Goal: Check status: Check status

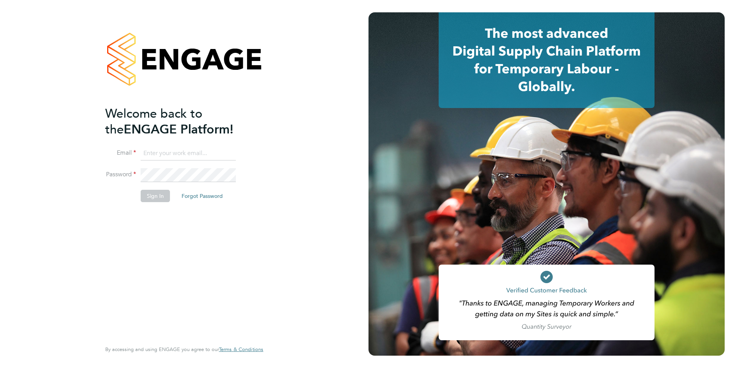
type input "jcroom@skilledcareers.co.uk"
click at [158, 194] on button "Sign In" at bounding box center [155, 196] width 29 height 12
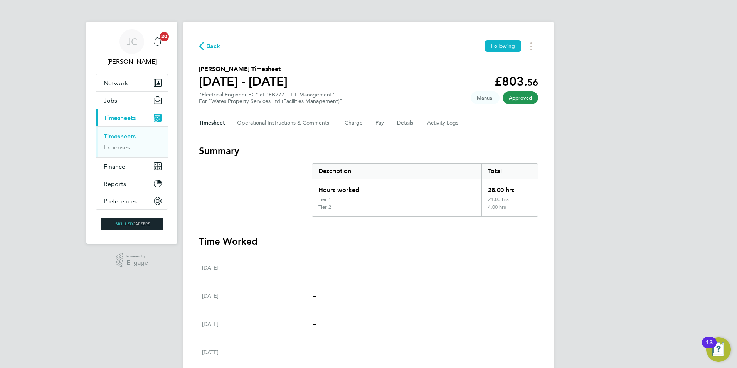
scroll to position [203, 0]
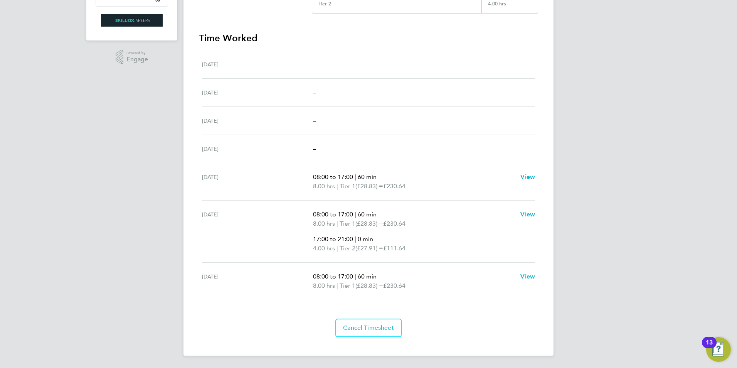
drag, startPoint x: 199, startPoint y: 66, endPoint x: 568, endPoint y: 270, distance: 421.1
click at [568, 270] on div "JC James Croom Notifications 20 Applications: Network Team Members Businesses S…" at bounding box center [368, 82] width 737 height 571
copy div "Peter O' Connor's Timesheet 23 - 29 Aug 2025 £803. 56 "Electrical Engineer BC" …"
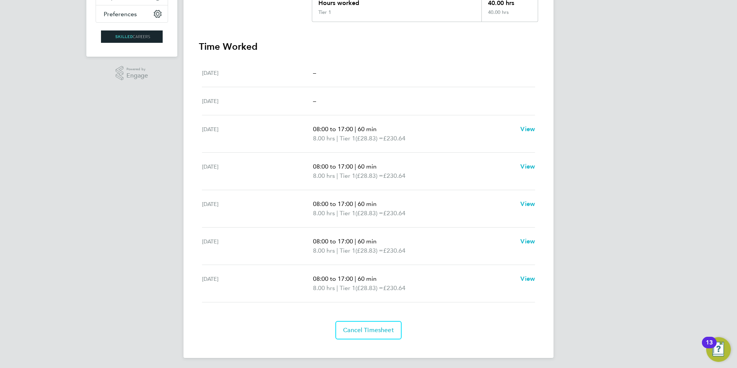
scroll to position [189, 0]
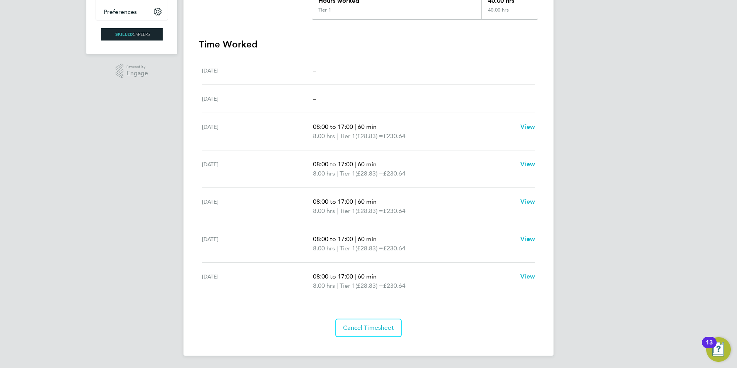
drag, startPoint x: 201, startPoint y: 68, endPoint x: 559, endPoint y: 282, distance: 417.8
click at [559, 282] on div "[PERSON_NAME] Notifications 20 Applications: Network Team Members Businesses Si…" at bounding box center [368, 89] width 737 height 557
drag, startPoint x: 559, startPoint y: 282, endPoint x: 400, endPoint y: 233, distance: 167.2
copy div "[PERSON_NAME] Timesheet [DATE] - [DATE] £1,153. 20 "Electrical Engineer BC" at …"
